Goal: Information Seeking & Learning: Learn about a topic

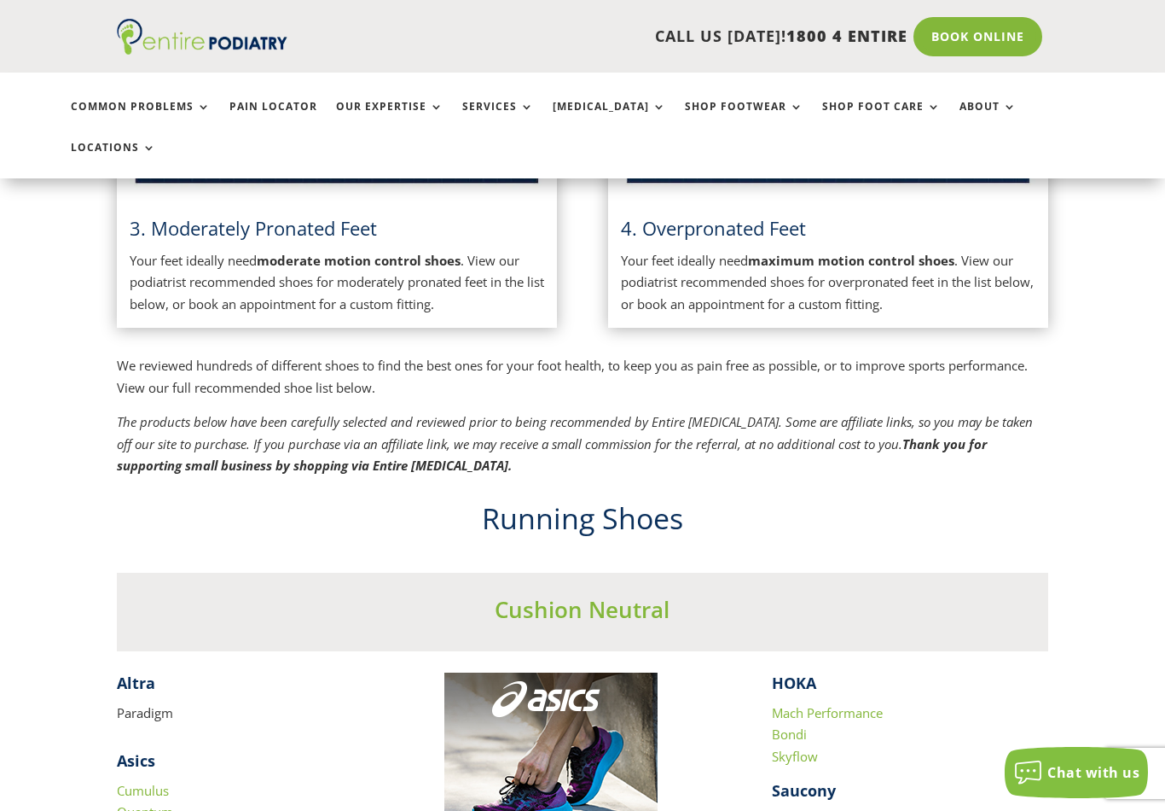
scroll to position [1134, 0]
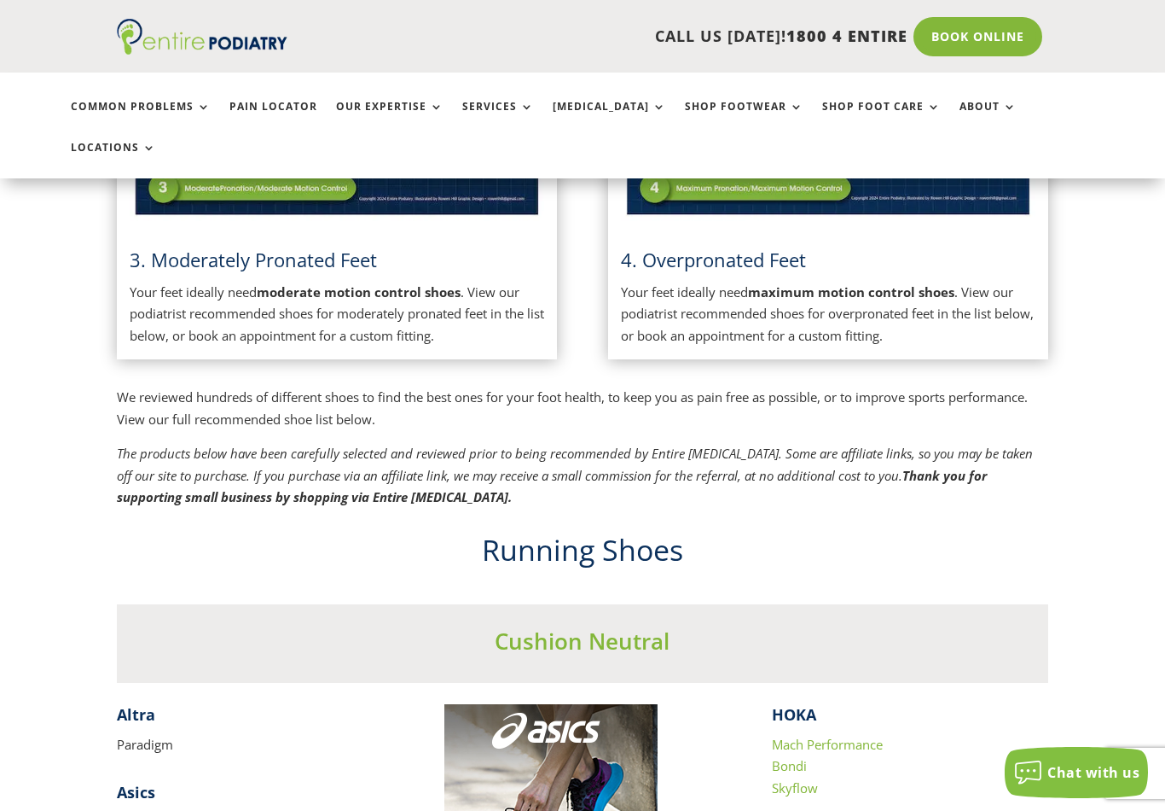
click at [282, 247] on h3 "3. Moderately Pronated Feet" at bounding box center [337, 264] width 415 height 35
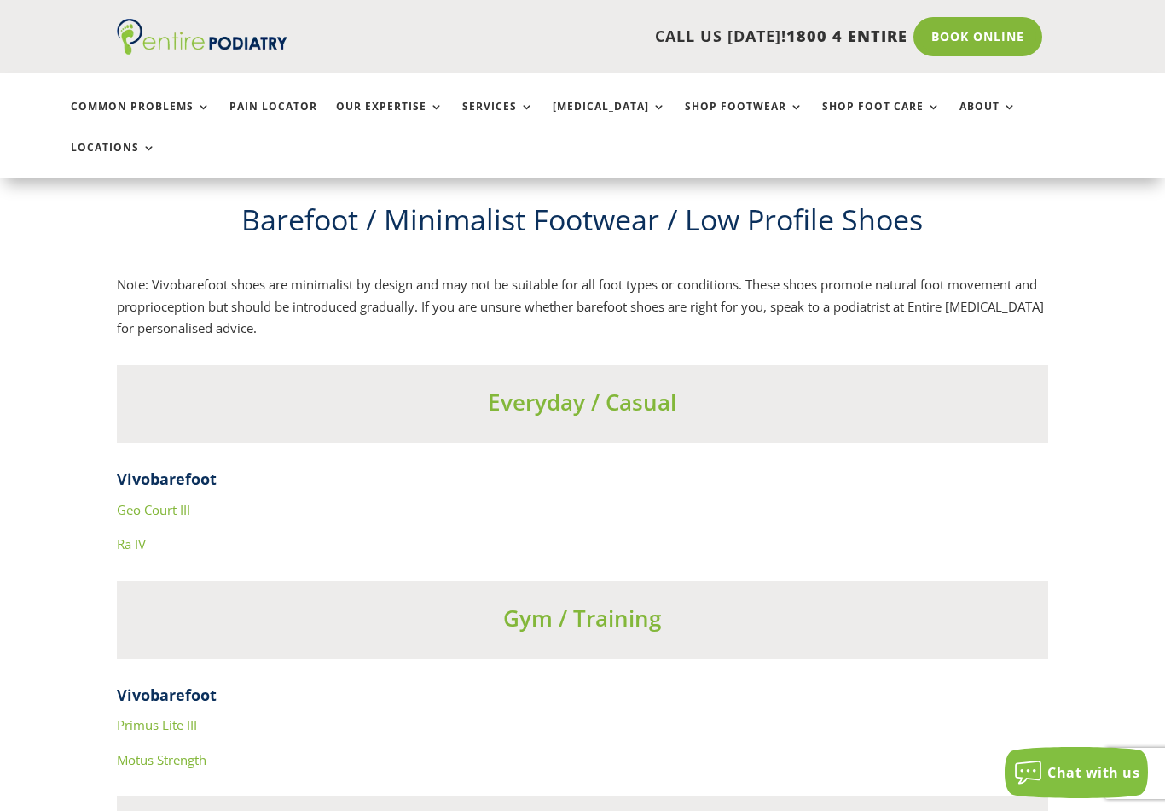
scroll to position [5821, 0]
click at [164, 471] on h4 "Vivobarefoot" at bounding box center [583, 486] width 933 height 30
click at [148, 503] on link "Geo Court III" at bounding box center [153, 511] width 73 height 17
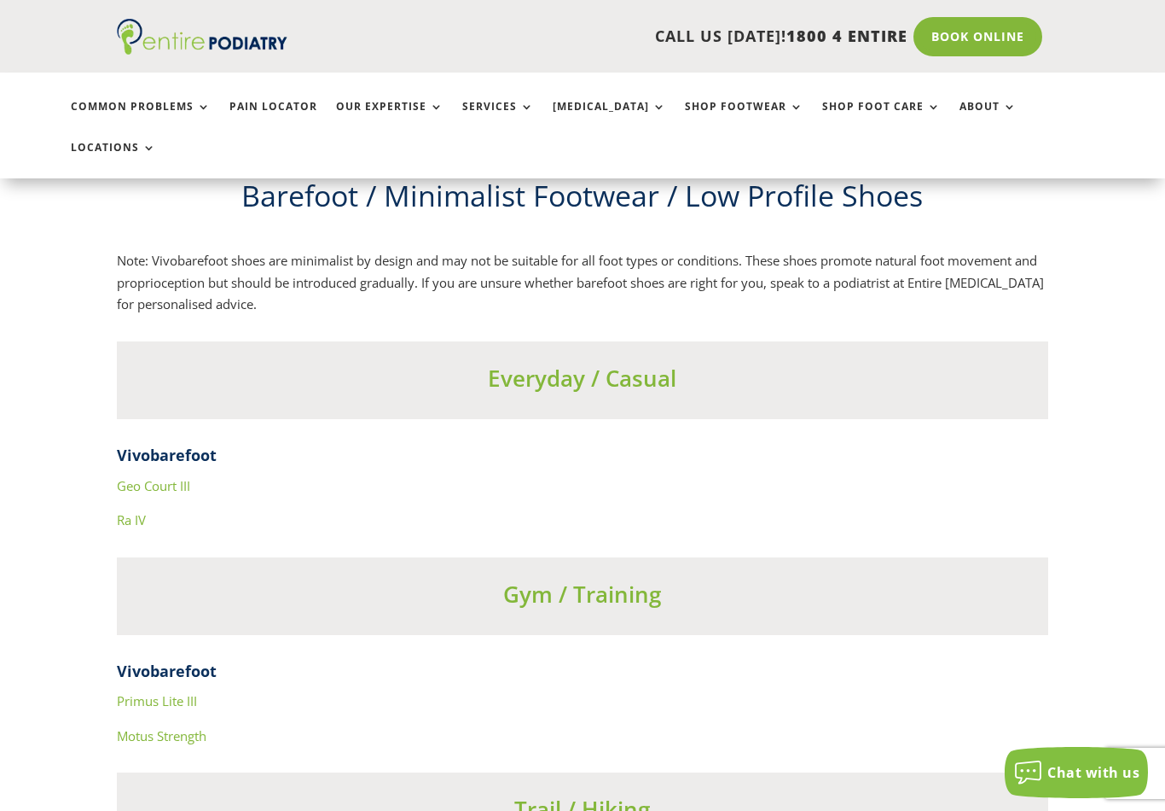
click at [133, 511] on link "Ra IV" at bounding box center [131, 519] width 29 height 17
click at [170, 477] on link "Geo Court III" at bounding box center [153, 485] width 73 height 17
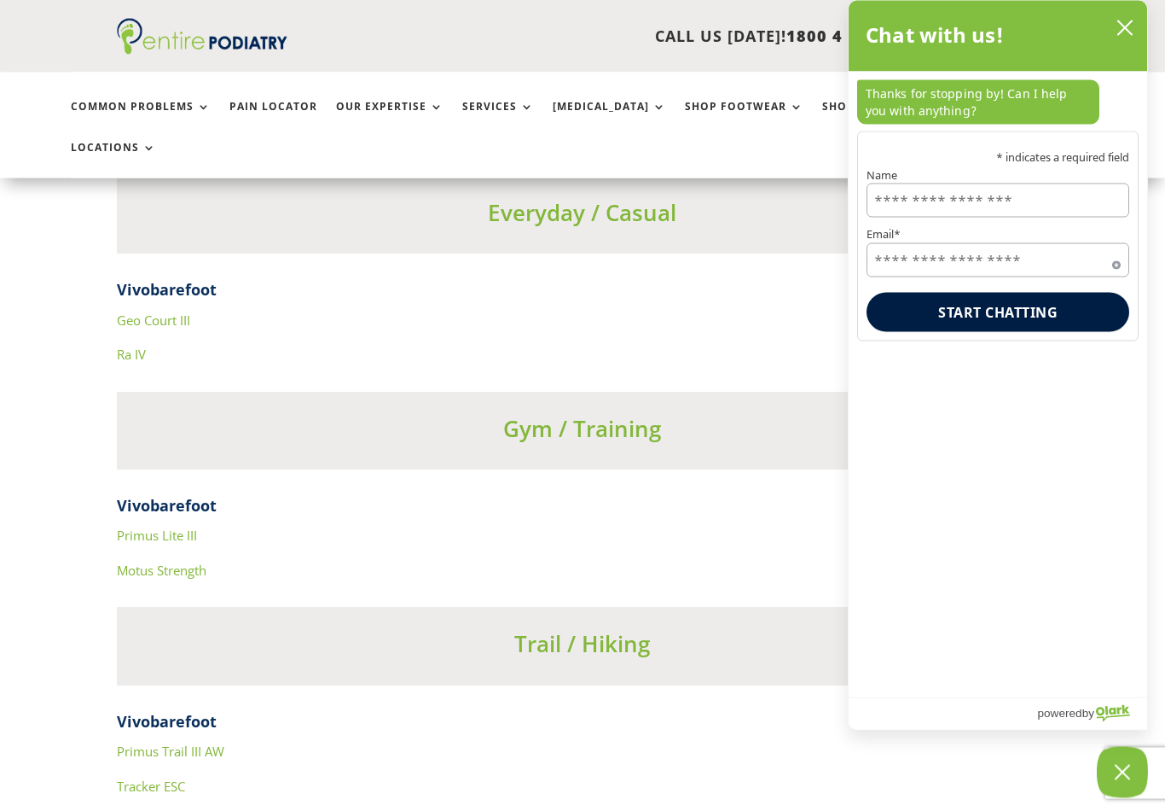
scroll to position [6013, 0]
click at [196, 742] on link "Primus Trail III AW" at bounding box center [170, 750] width 107 height 17
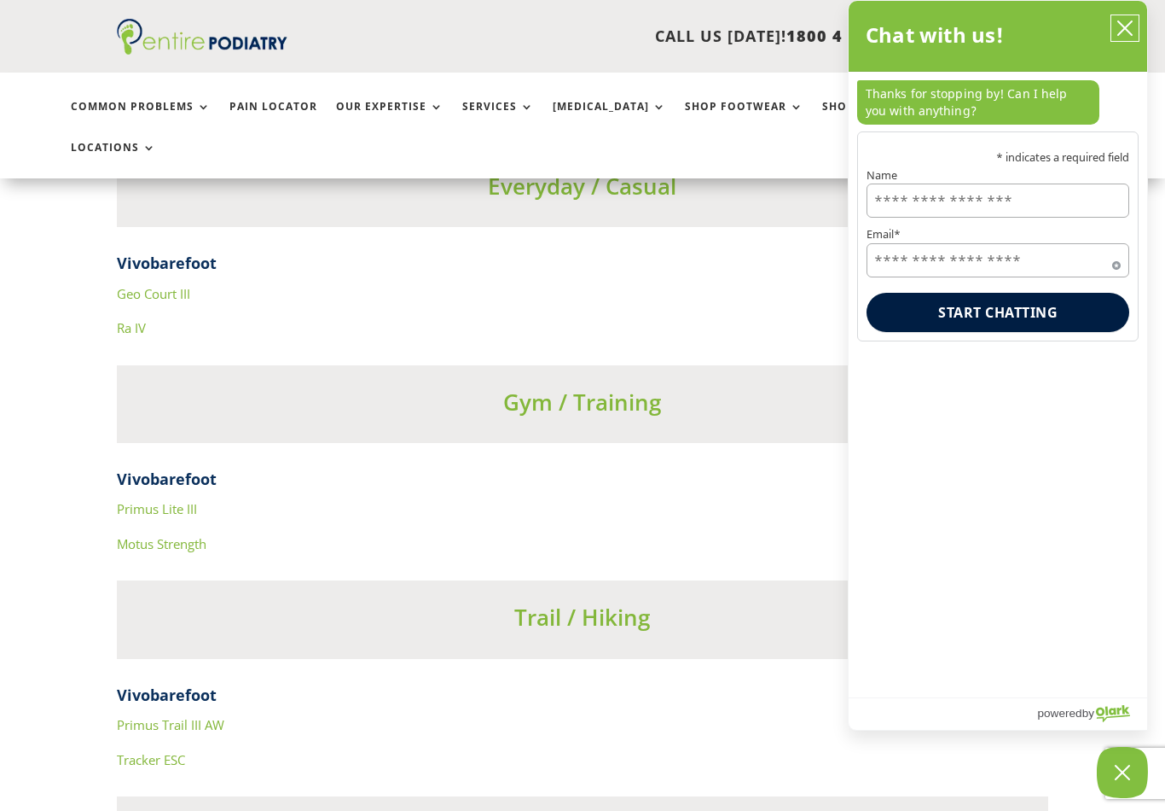
click at [1131, 32] on icon "close chatbox" at bounding box center [1125, 28] width 17 height 17
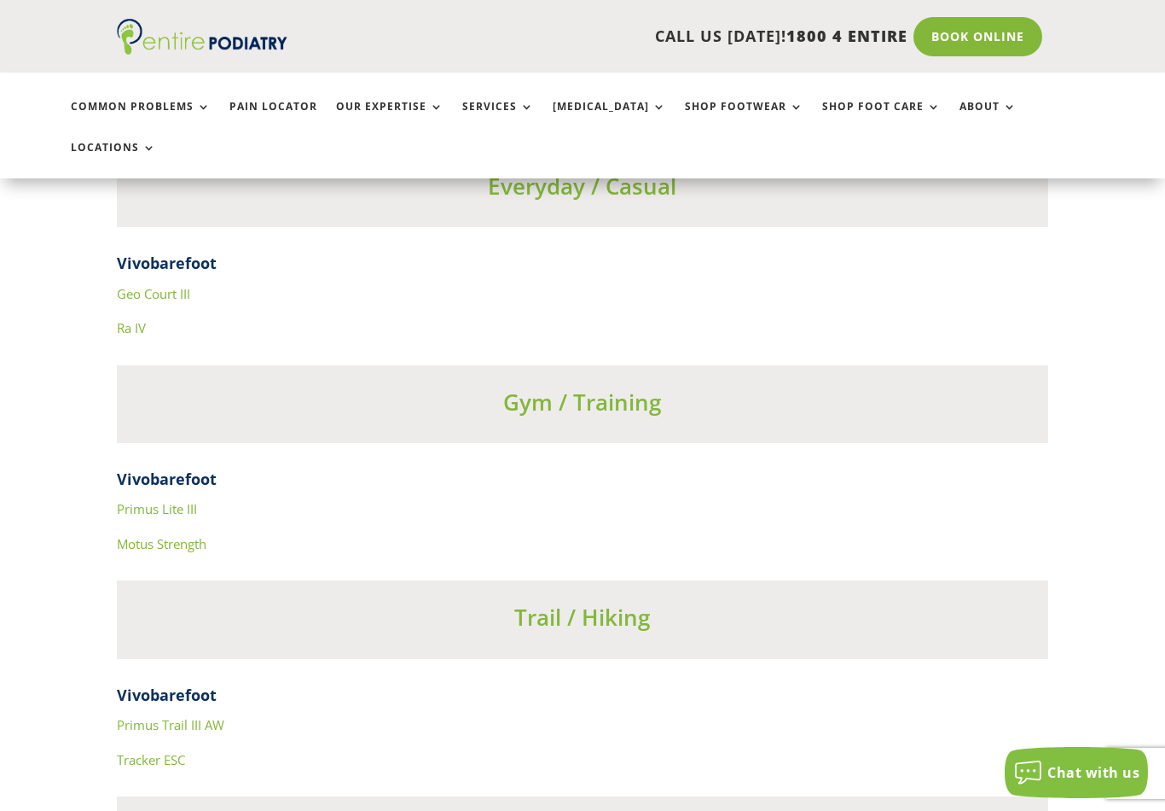
click at [191, 716] on link "Primus Trail III AW" at bounding box center [170, 724] width 107 height 17
click at [162, 751] on link "Tracker ESC" at bounding box center [151, 759] width 68 height 17
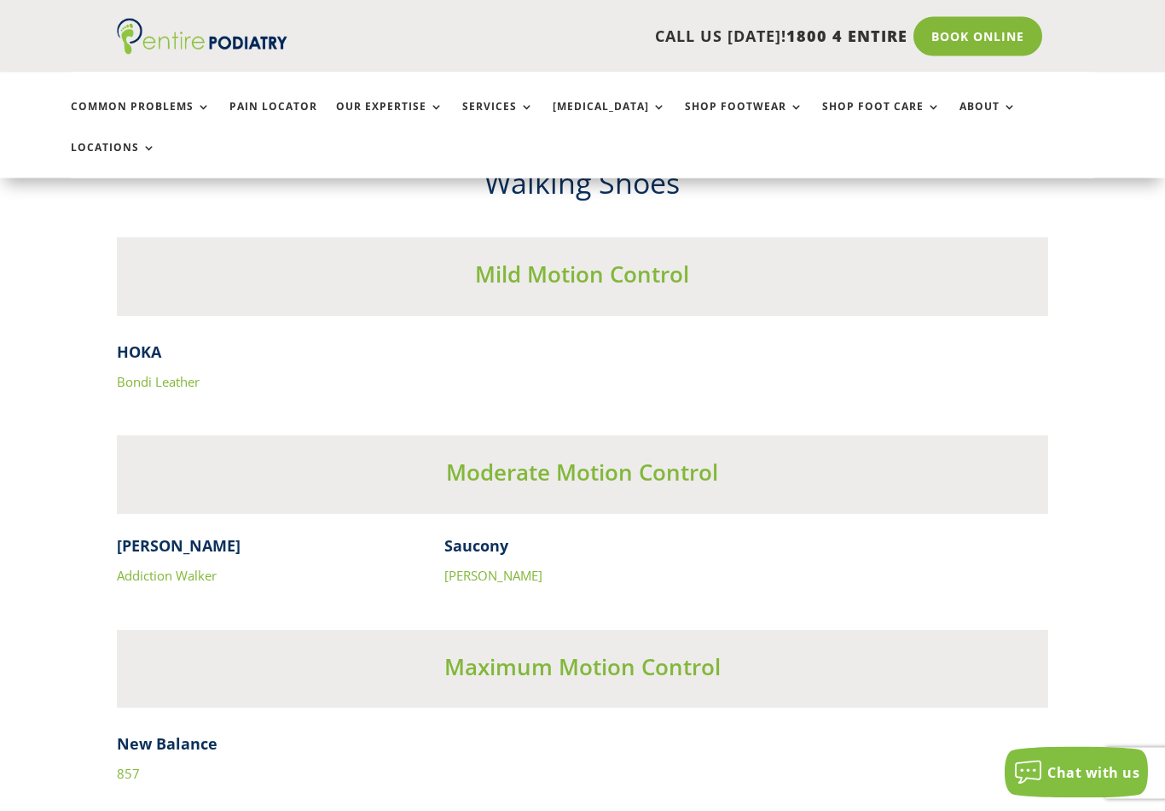
scroll to position [5131, 0]
click at [182, 567] on link "Addiction Walker" at bounding box center [167, 575] width 100 height 17
click at [493, 567] on link "Omni Walker" at bounding box center [493, 575] width 98 height 17
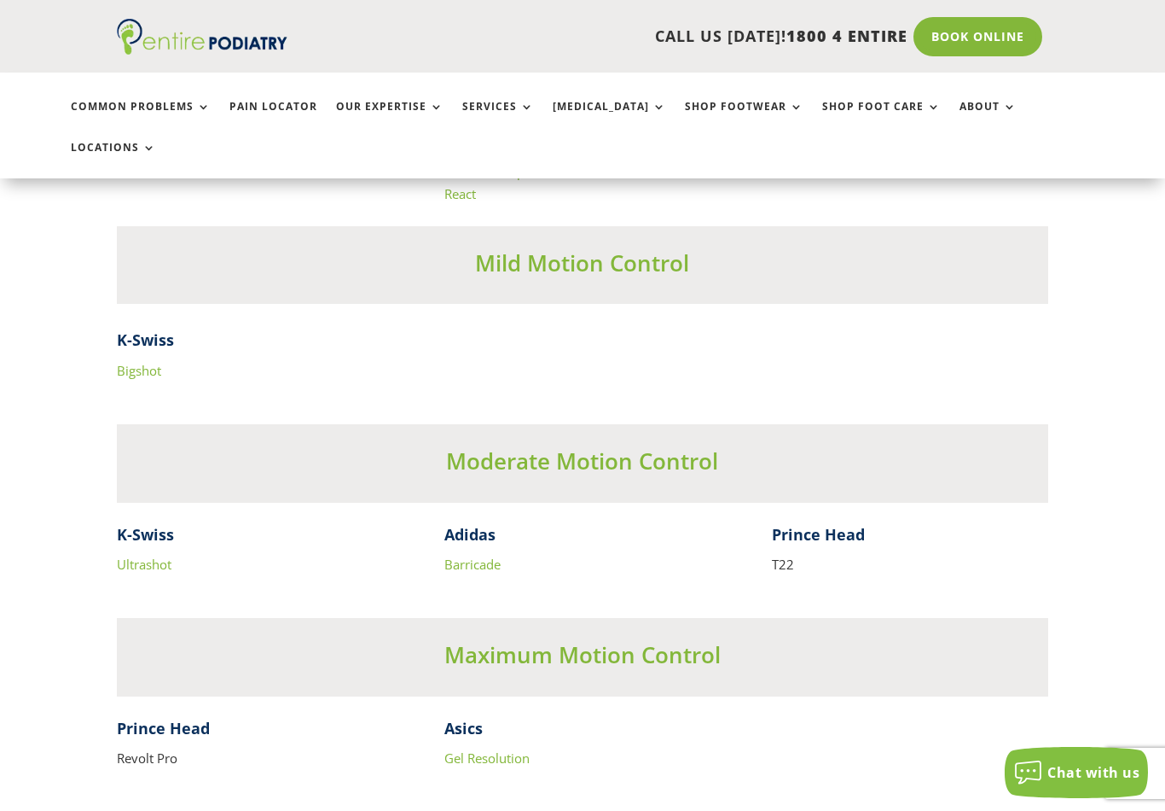
scroll to position [3627, 0]
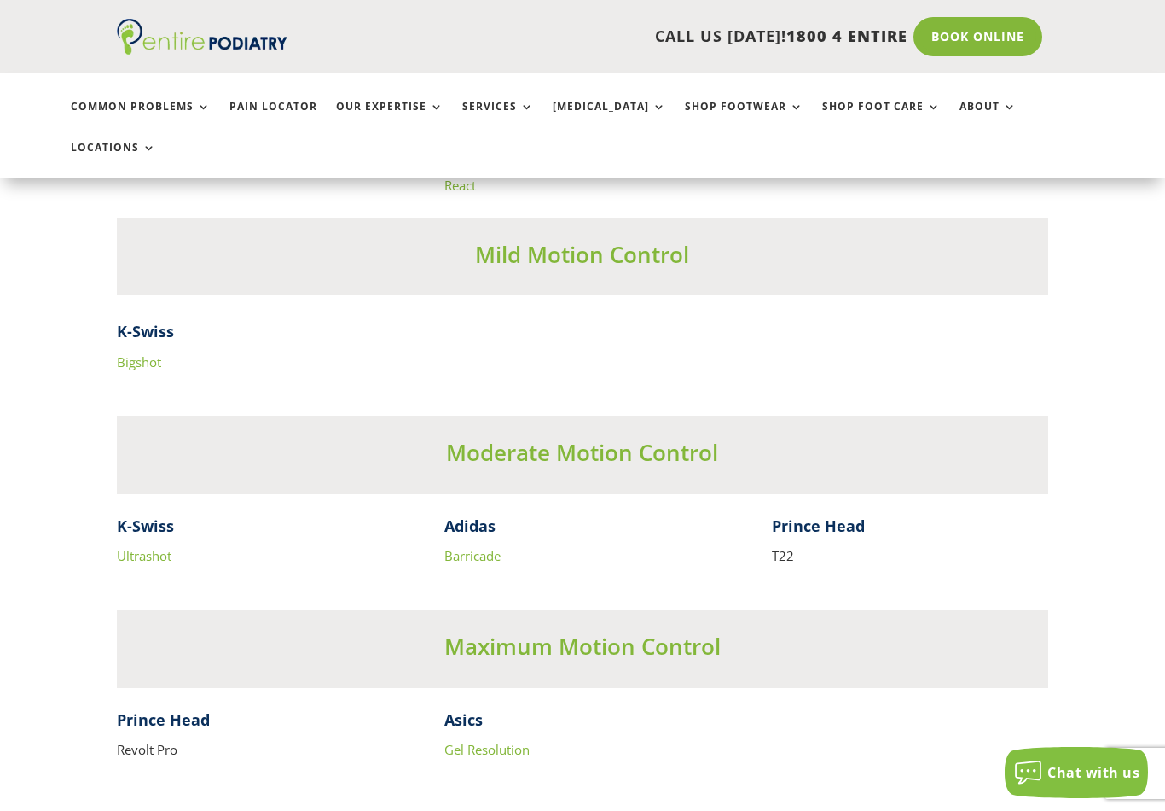
click at [477, 547] on link "Barricade" at bounding box center [472, 555] width 56 height 17
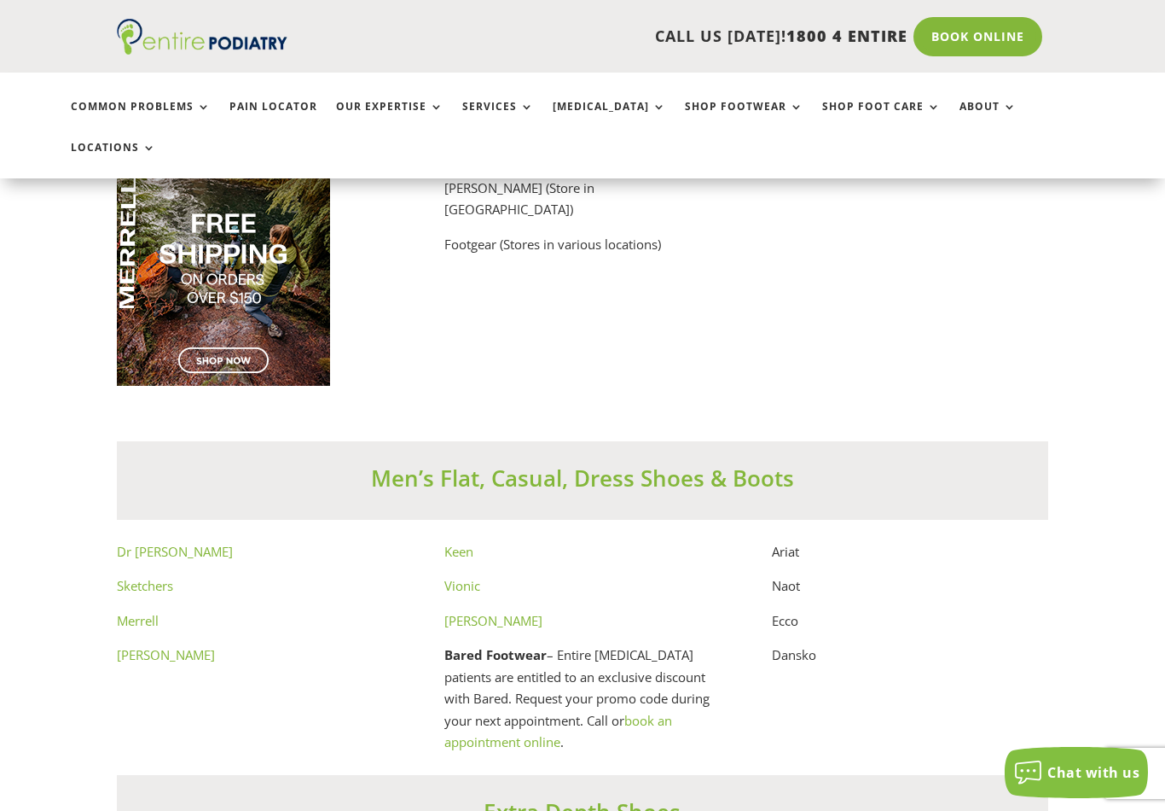
scroll to position [8940, 0]
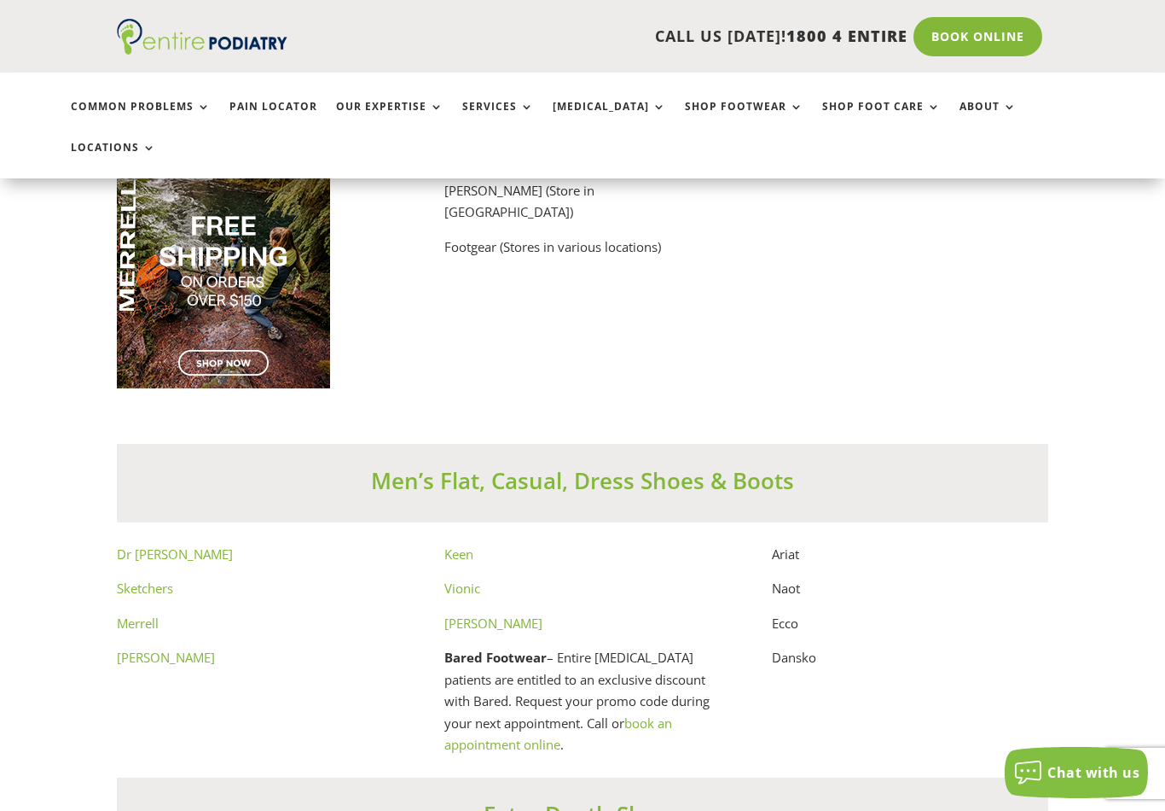
click at [164, 545] on link "Dr Comfort" at bounding box center [175, 553] width 116 height 17
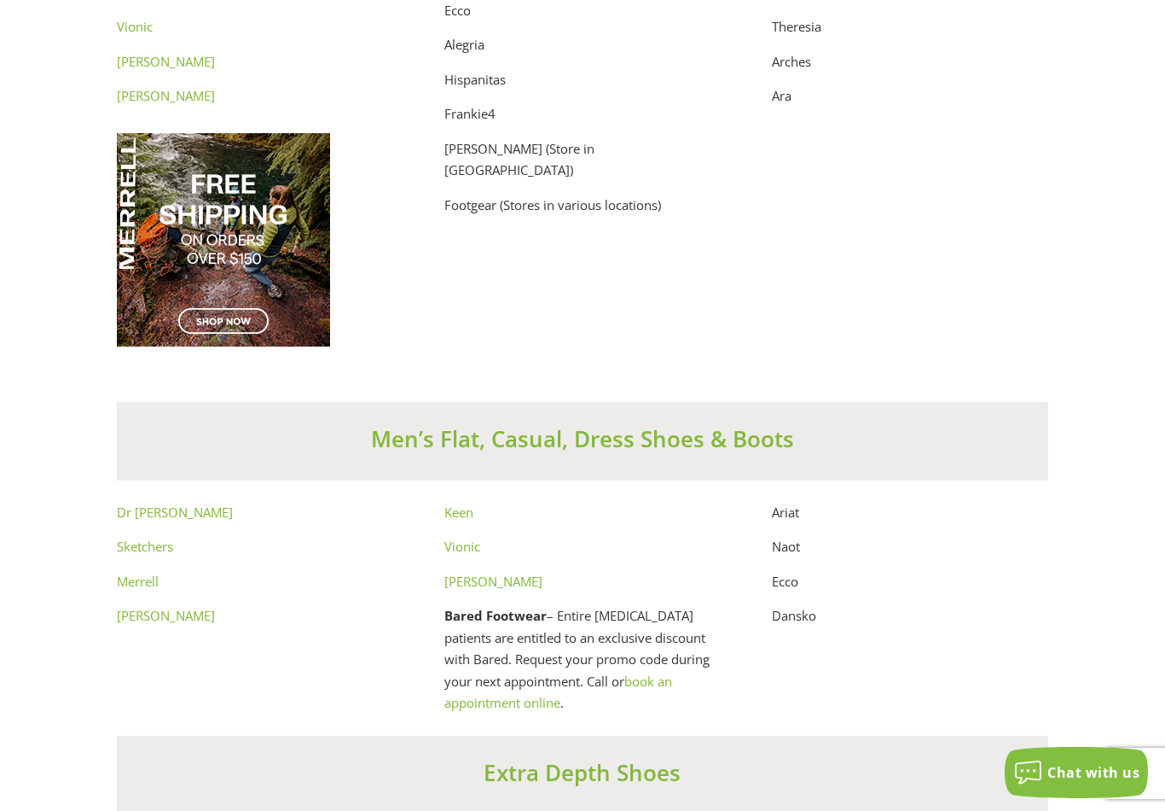
scroll to position [8967, 0]
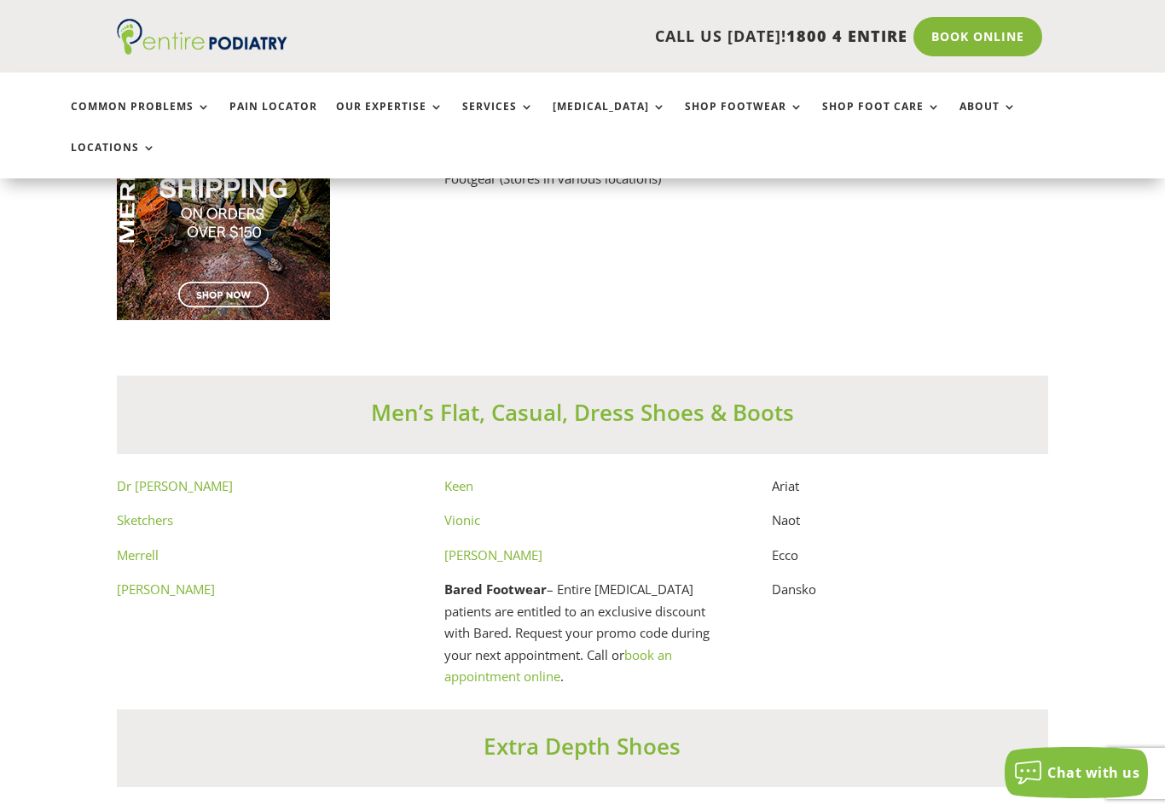
click at [155, 580] on link "Dr Martens" at bounding box center [166, 588] width 98 height 17
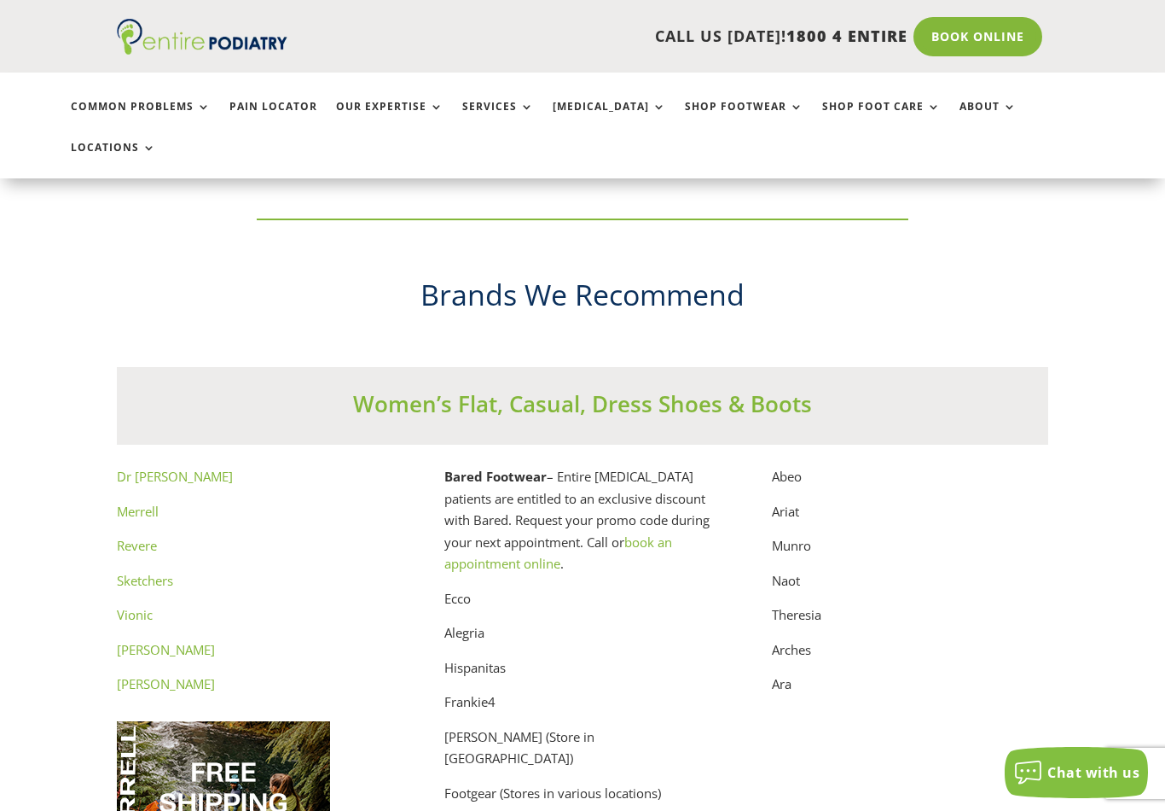
scroll to position [8393, 0]
click at [132, 607] on link "Vionic" at bounding box center [135, 615] width 36 height 17
click at [141, 537] on link "Revere" at bounding box center [137, 545] width 40 height 17
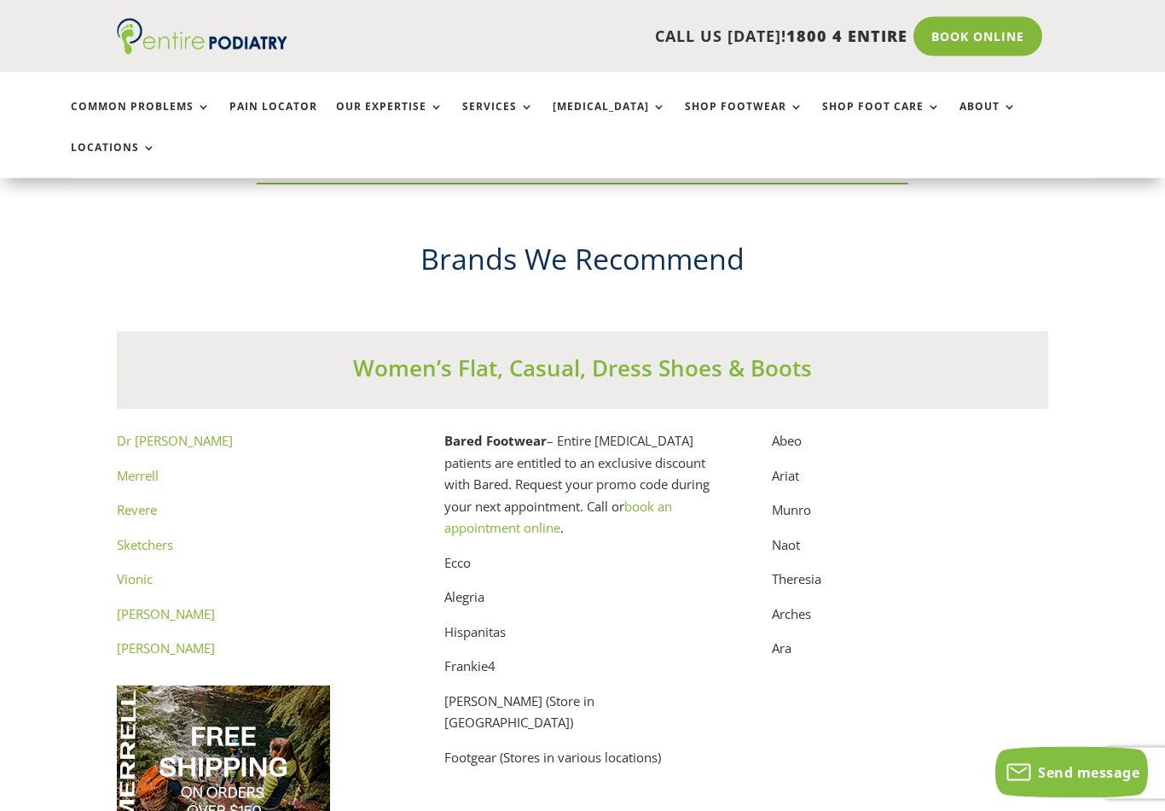
scroll to position [8408, 0]
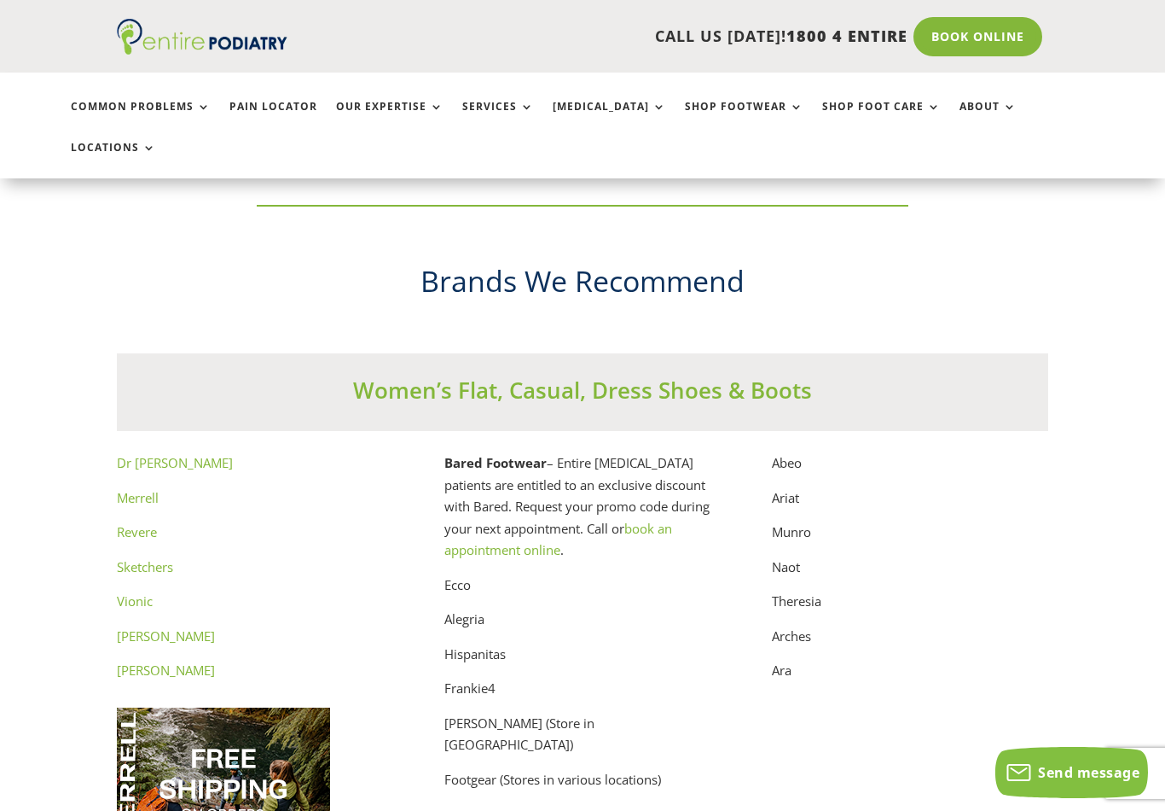
click at [173, 454] on link "Dr Comfort" at bounding box center [175, 462] width 116 height 17
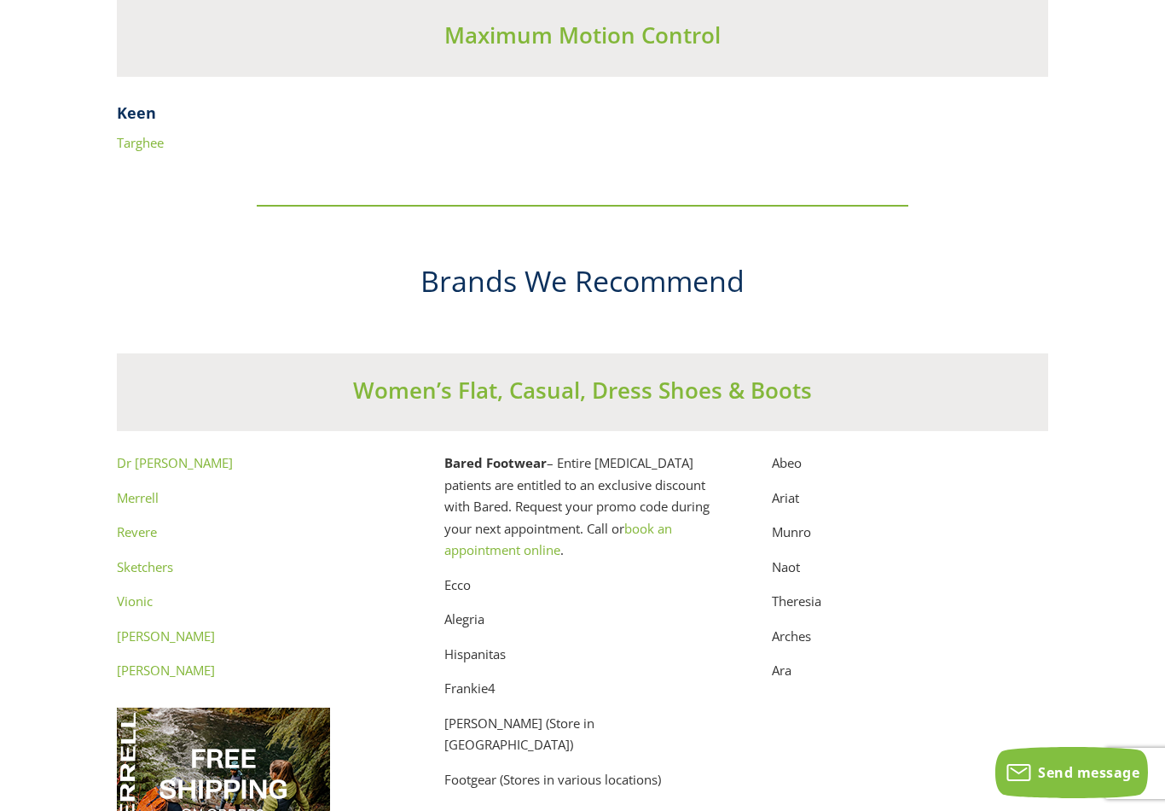
scroll to position [8434, 0]
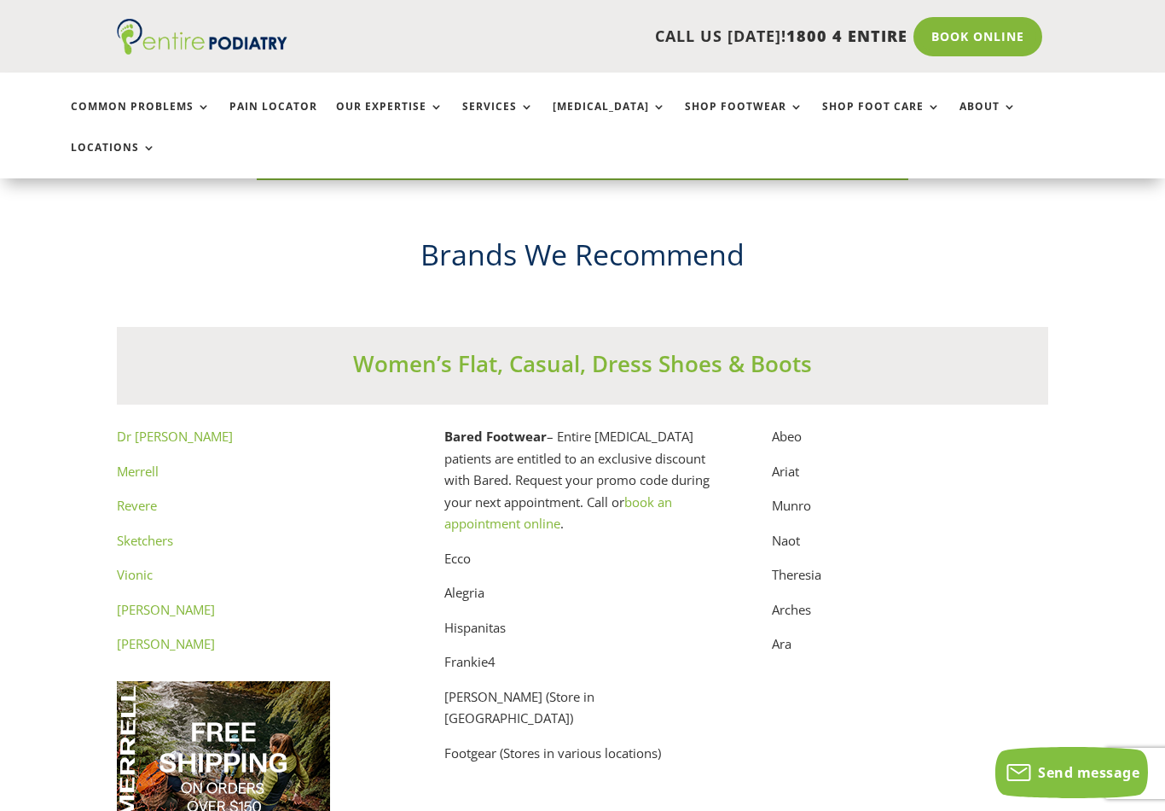
click at [152, 462] on link "Merrell" at bounding box center [138, 470] width 42 height 17
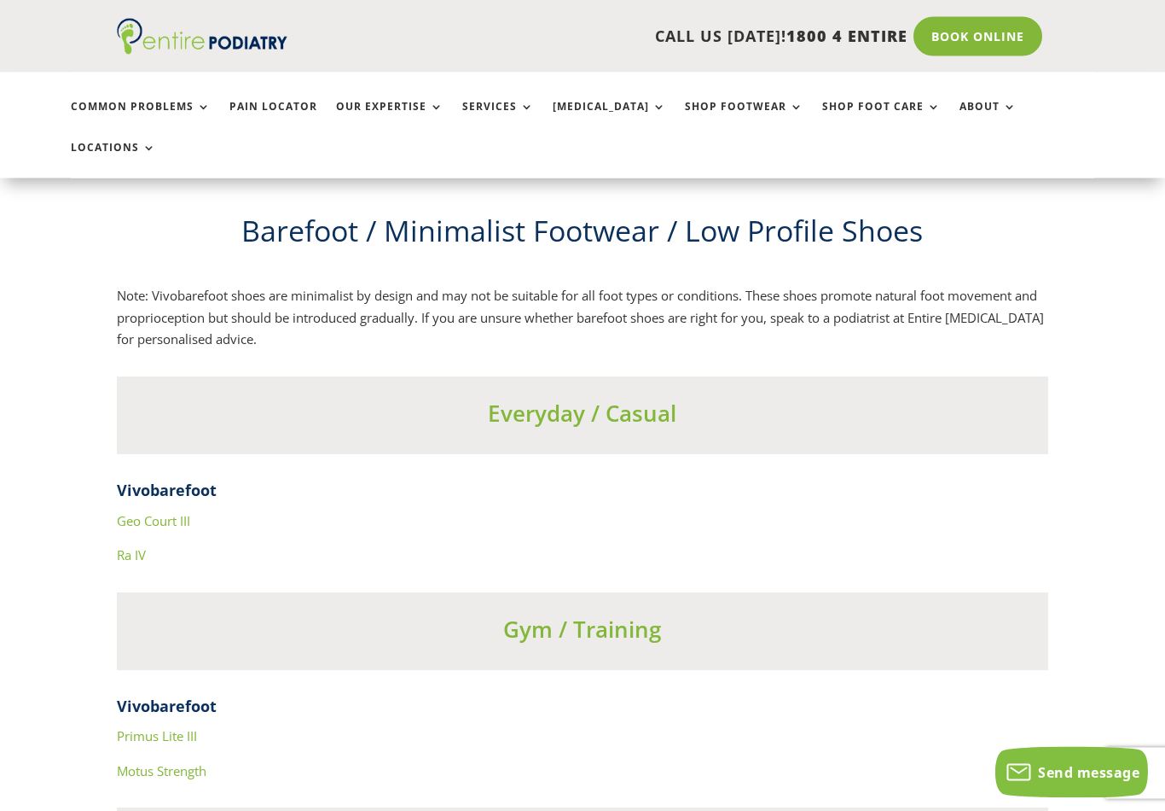
scroll to position [5813, 0]
click at [137, 546] on link "Ra IV" at bounding box center [131, 554] width 29 height 17
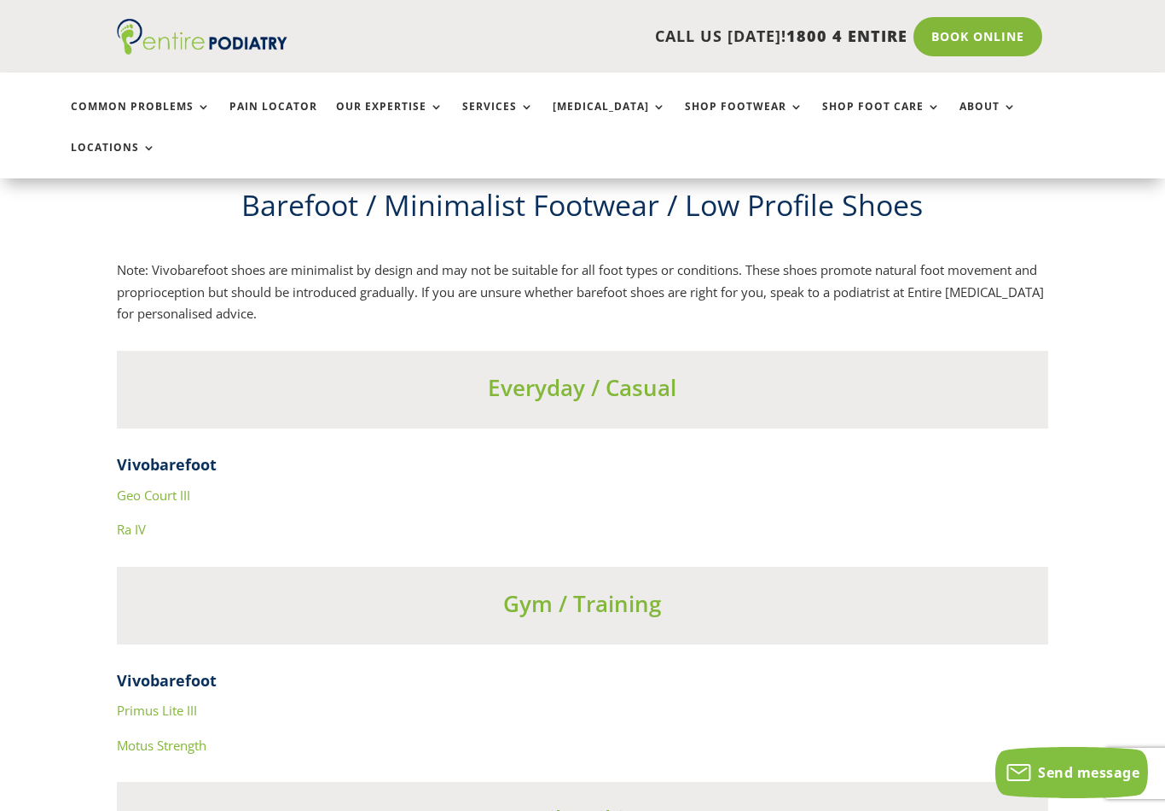
scroll to position [5839, 0]
click at [171, 485] on link "Geo Court III" at bounding box center [153, 493] width 73 height 17
